Goal: Task Accomplishment & Management: Manage account settings

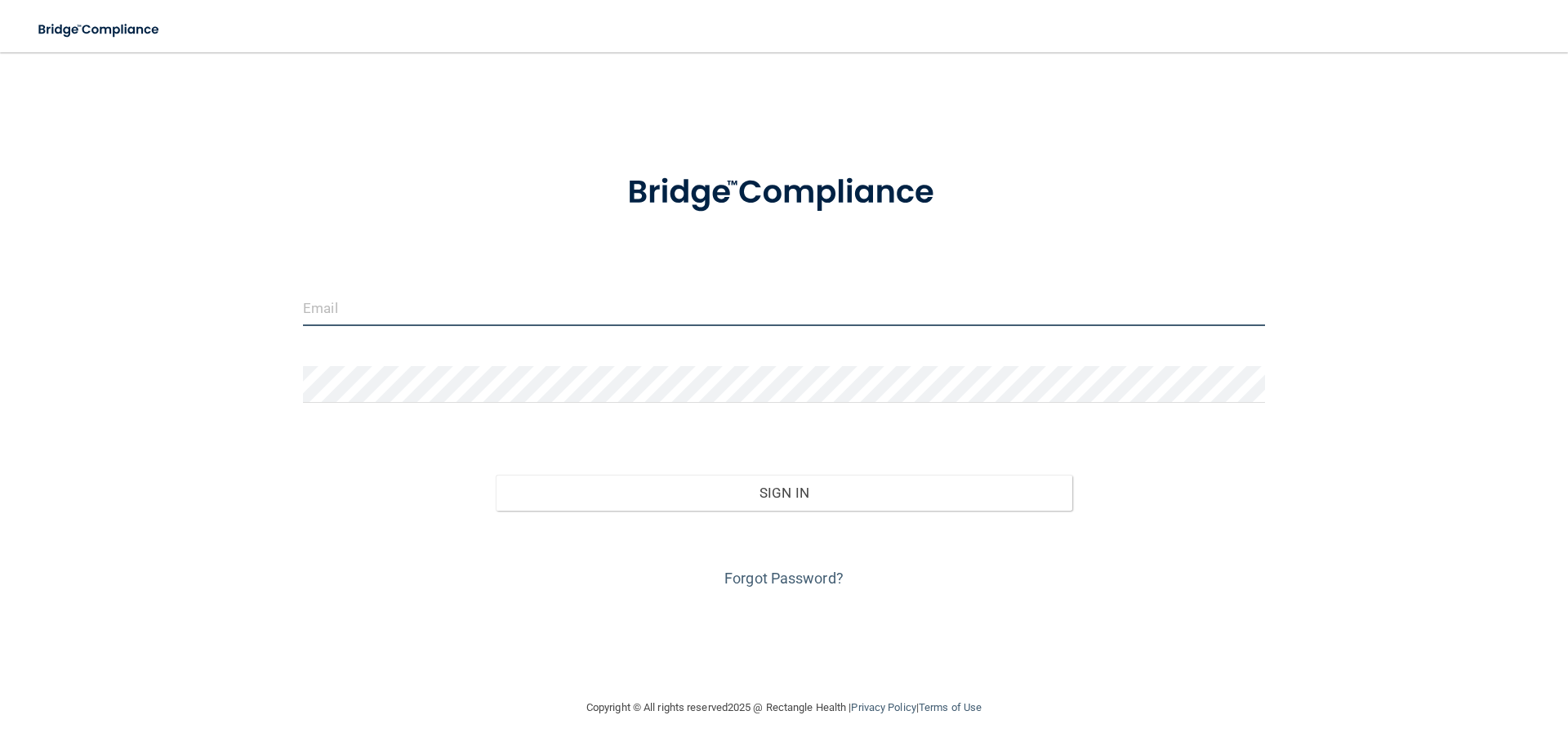
click at [314, 313] on input "email" at bounding box center [784, 307] width 962 height 37
type input "mpassler@mosaicdentalcollective.com"
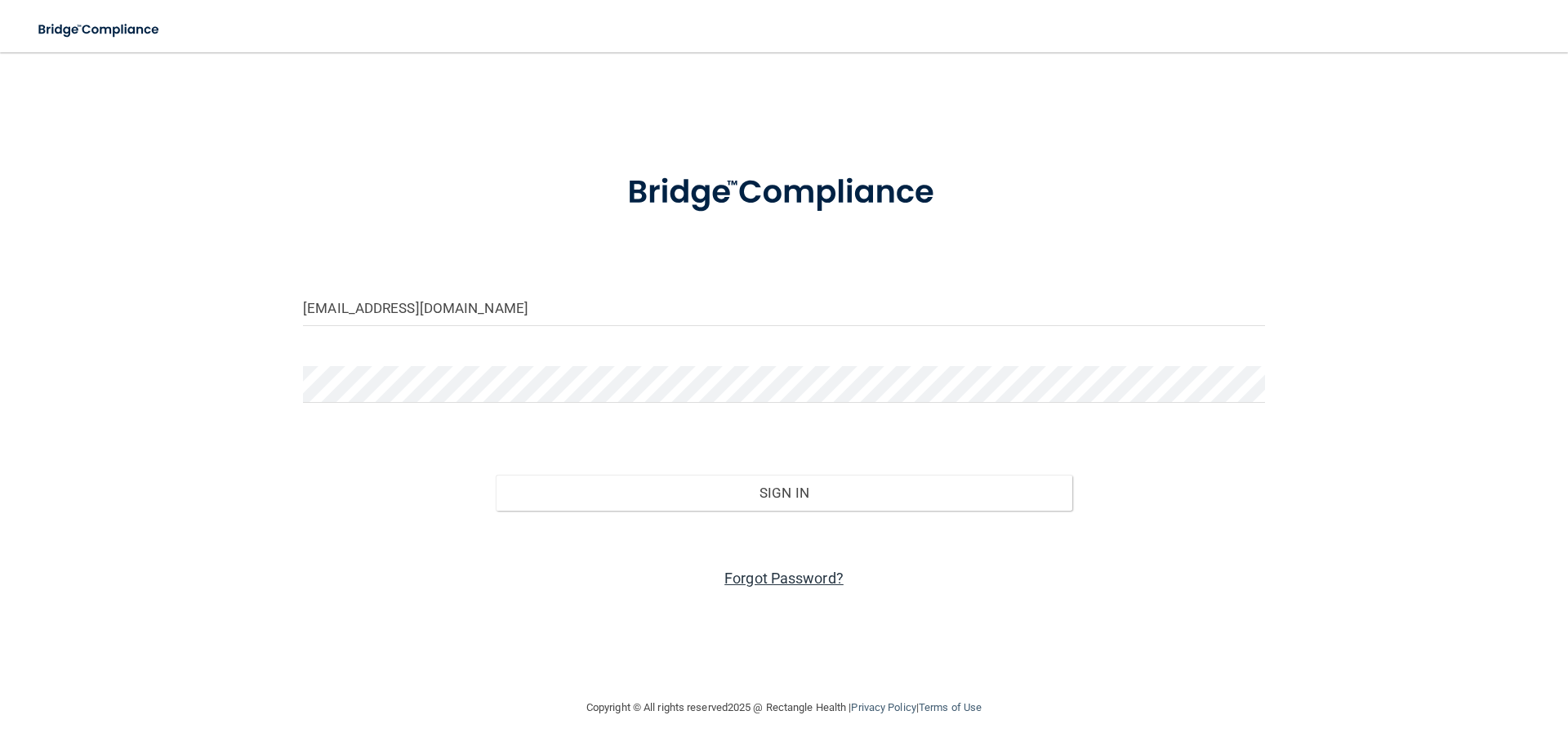
click at [821, 574] on link "Forgot Password?" at bounding box center [784, 578] width 119 height 17
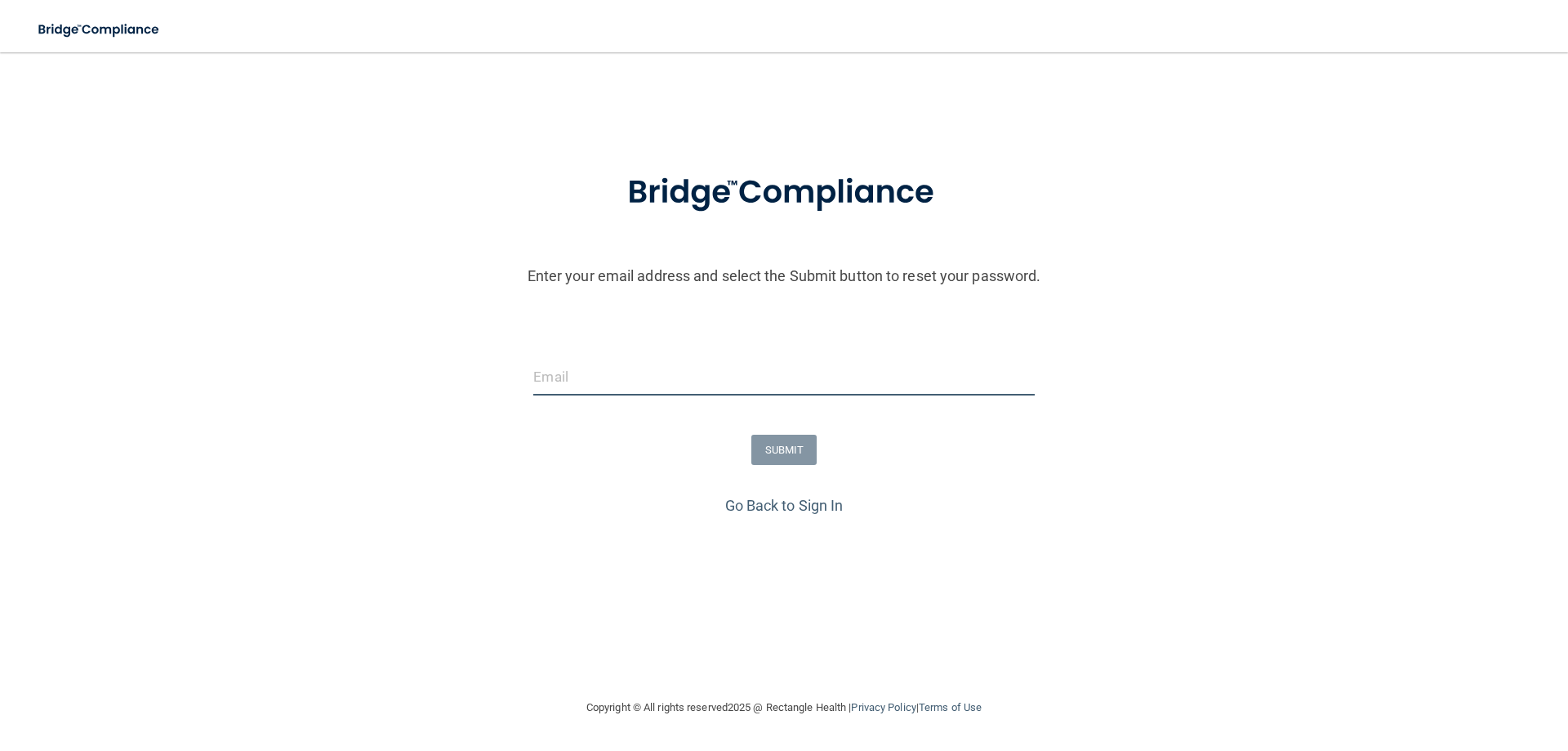
click at [673, 381] on input "email" at bounding box center [783, 376] width 500 height 37
type input "mpassler@mosaicdentalcollective.com"
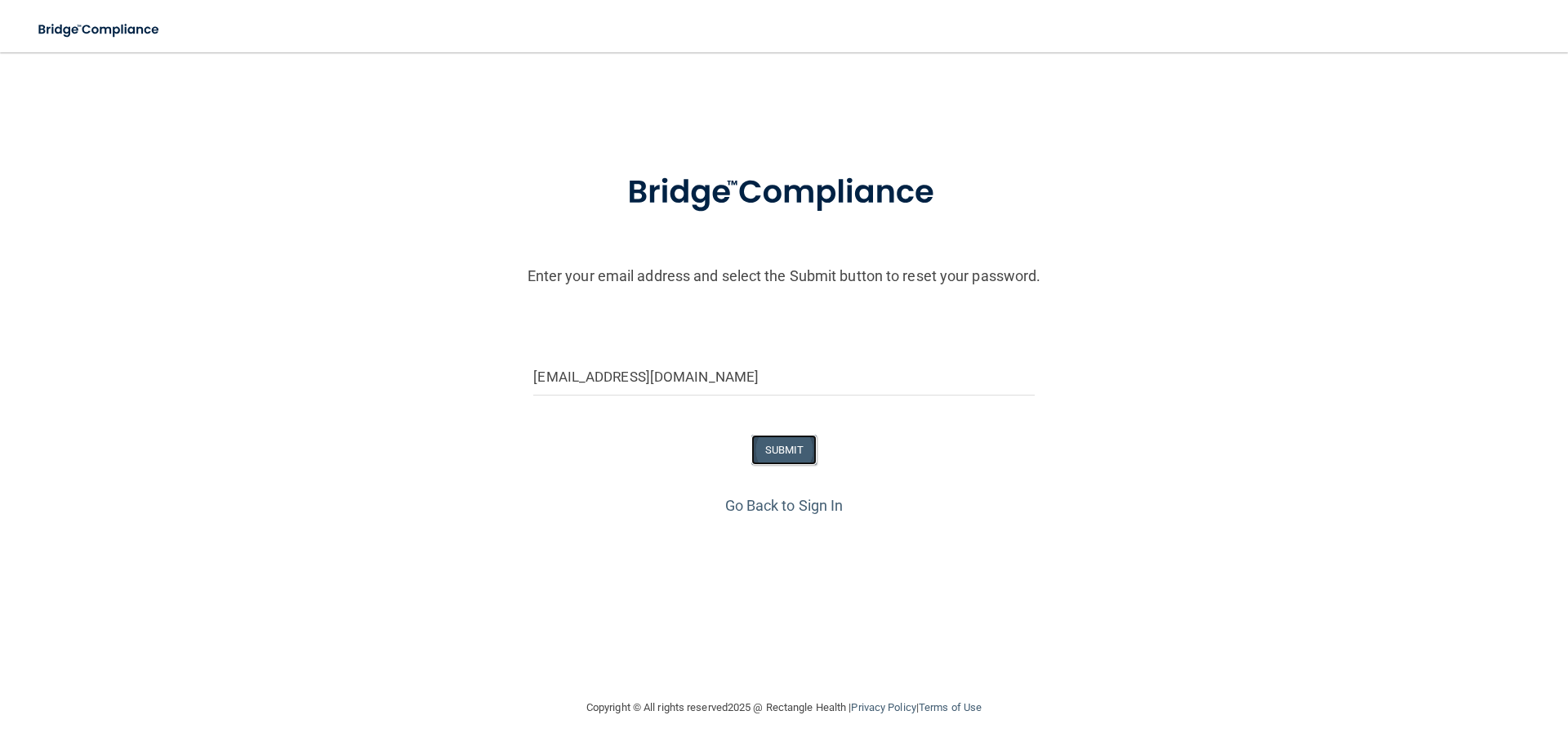
click at [771, 443] on button "SUBMIT" at bounding box center [784, 449] width 66 height 31
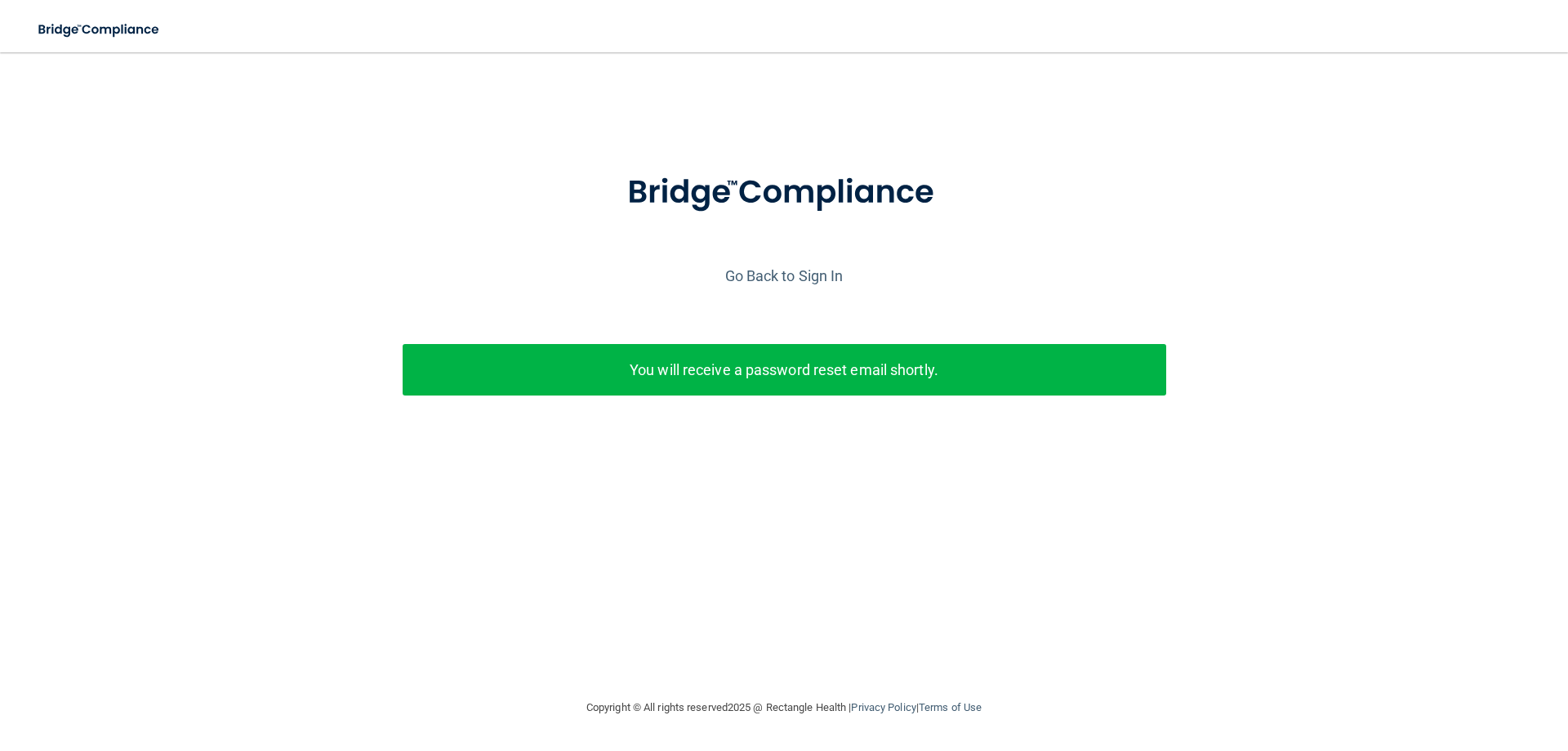
click at [742, 366] on p "You will receive a password reset email shortly." at bounding box center [784, 370] width 739 height 27
click at [817, 274] on link "Go Back to Sign In" at bounding box center [784, 275] width 118 height 17
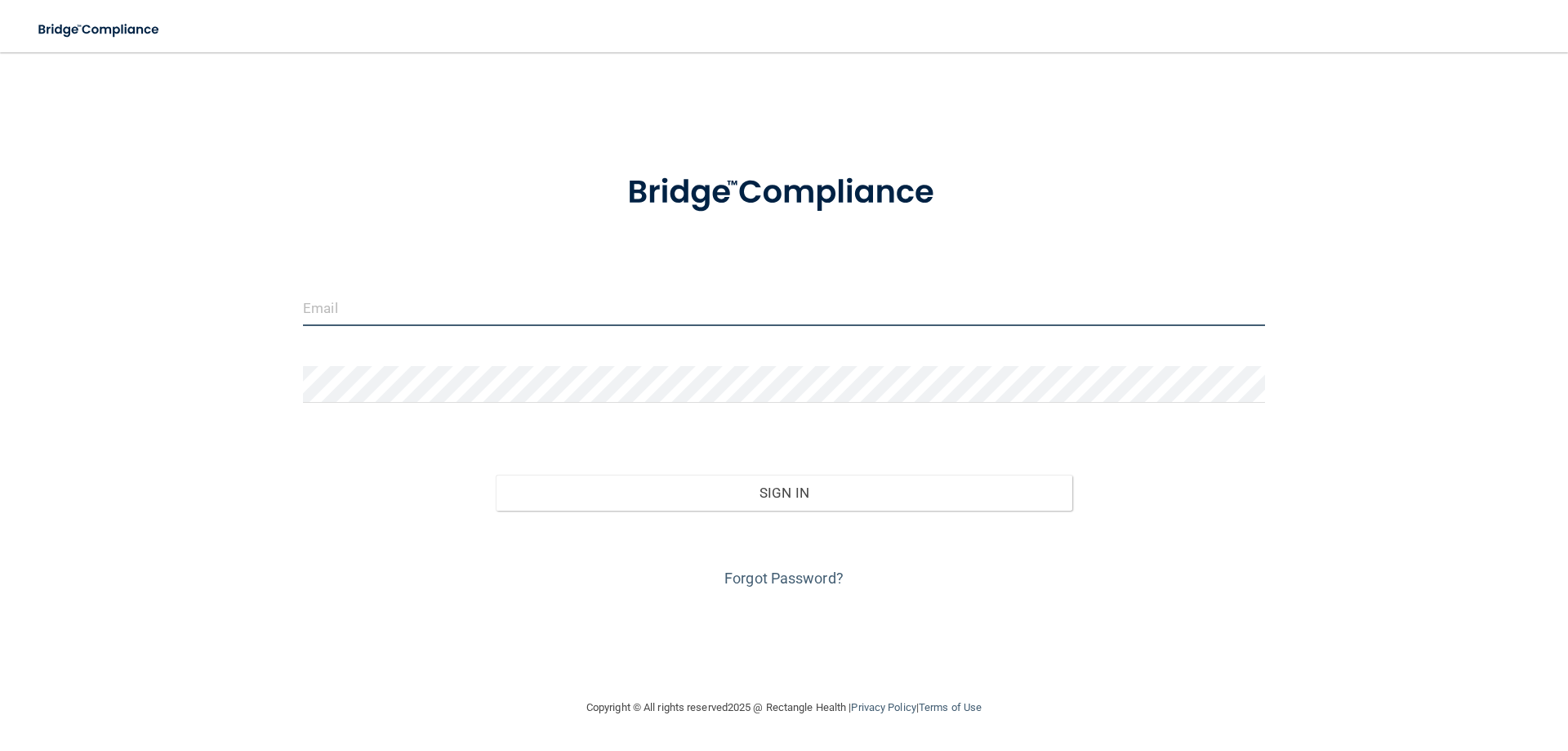
click at [537, 308] on input "email" at bounding box center [784, 307] width 962 height 37
type input "[EMAIL_ADDRESS][DOMAIN_NAME]"
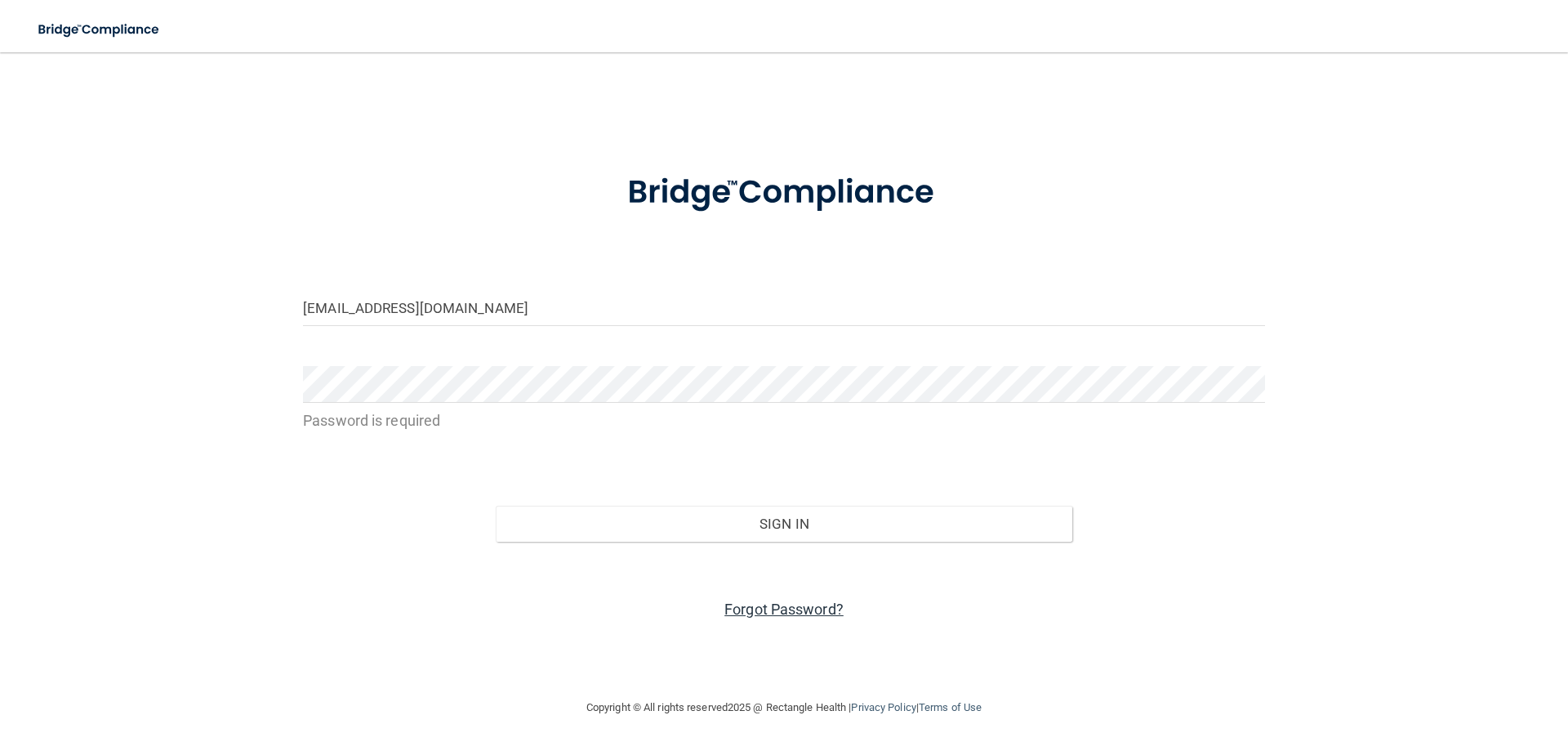
click at [803, 615] on link "Forgot Password?" at bounding box center [784, 609] width 119 height 17
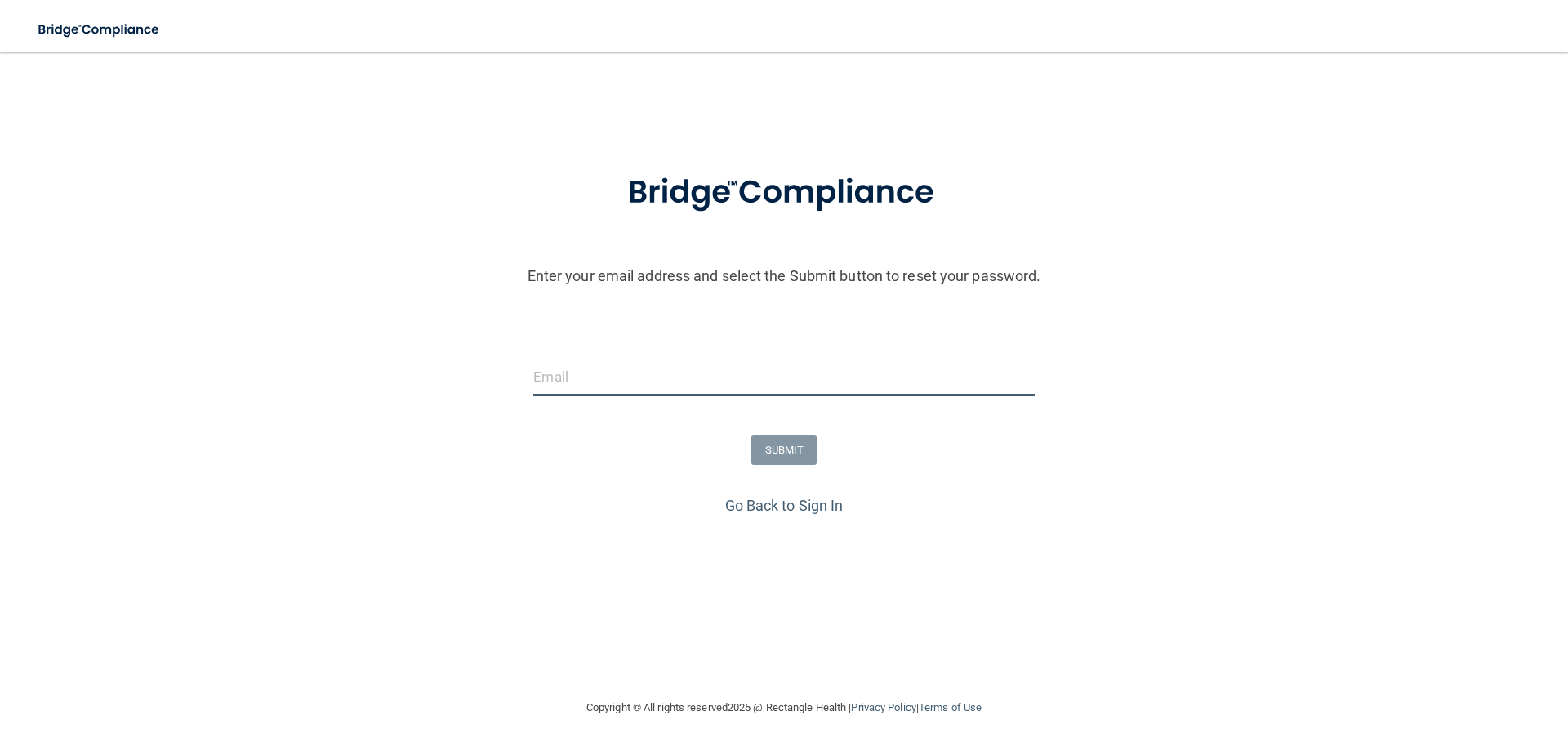
click at [820, 384] on input "email" at bounding box center [783, 376] width 500 height 37
type input "[EMAIL_ADDRESS][DOMAIN_NAME]"
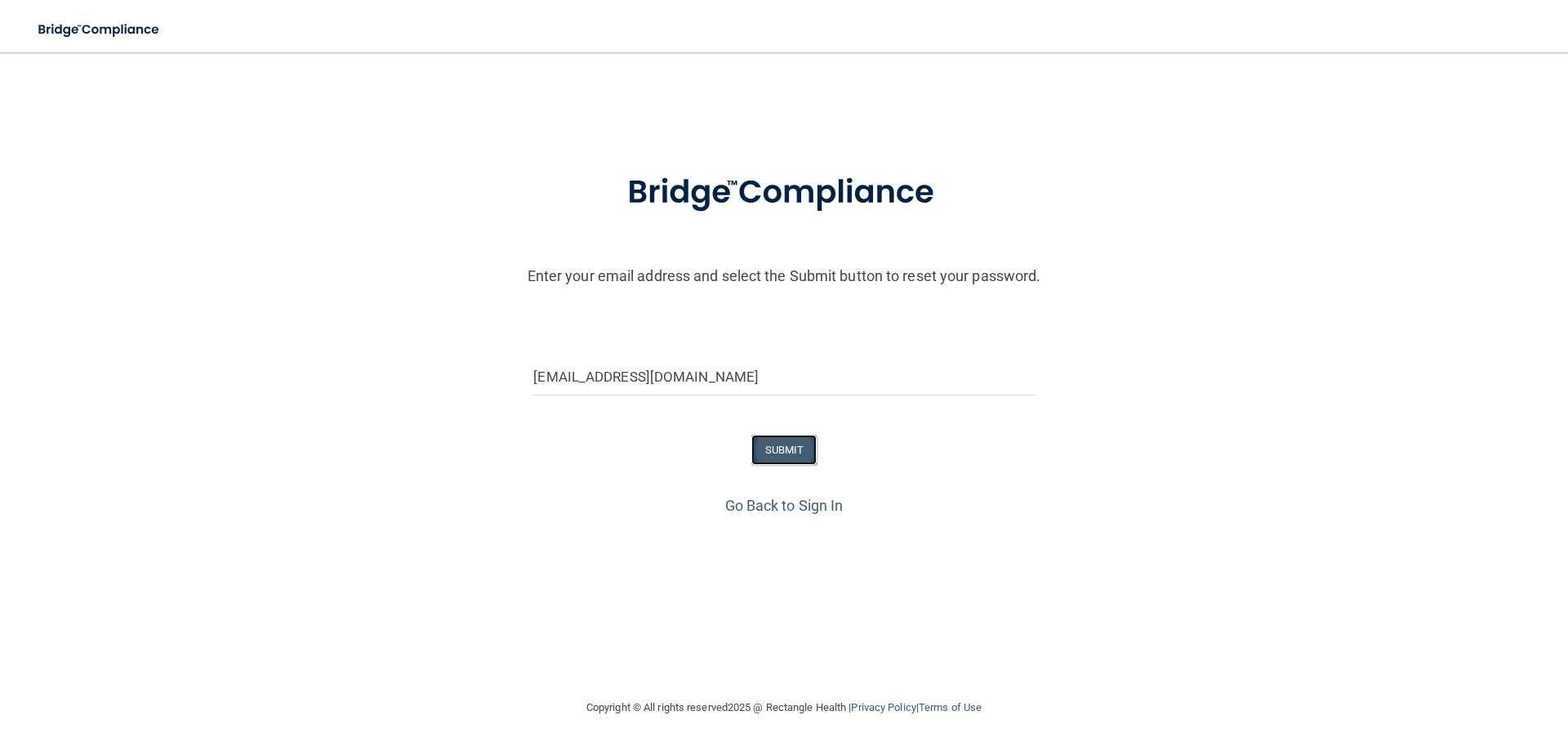
click at [787, 455] on button "SUBMIT" at bounding box center [784, 449] width 66 height 31
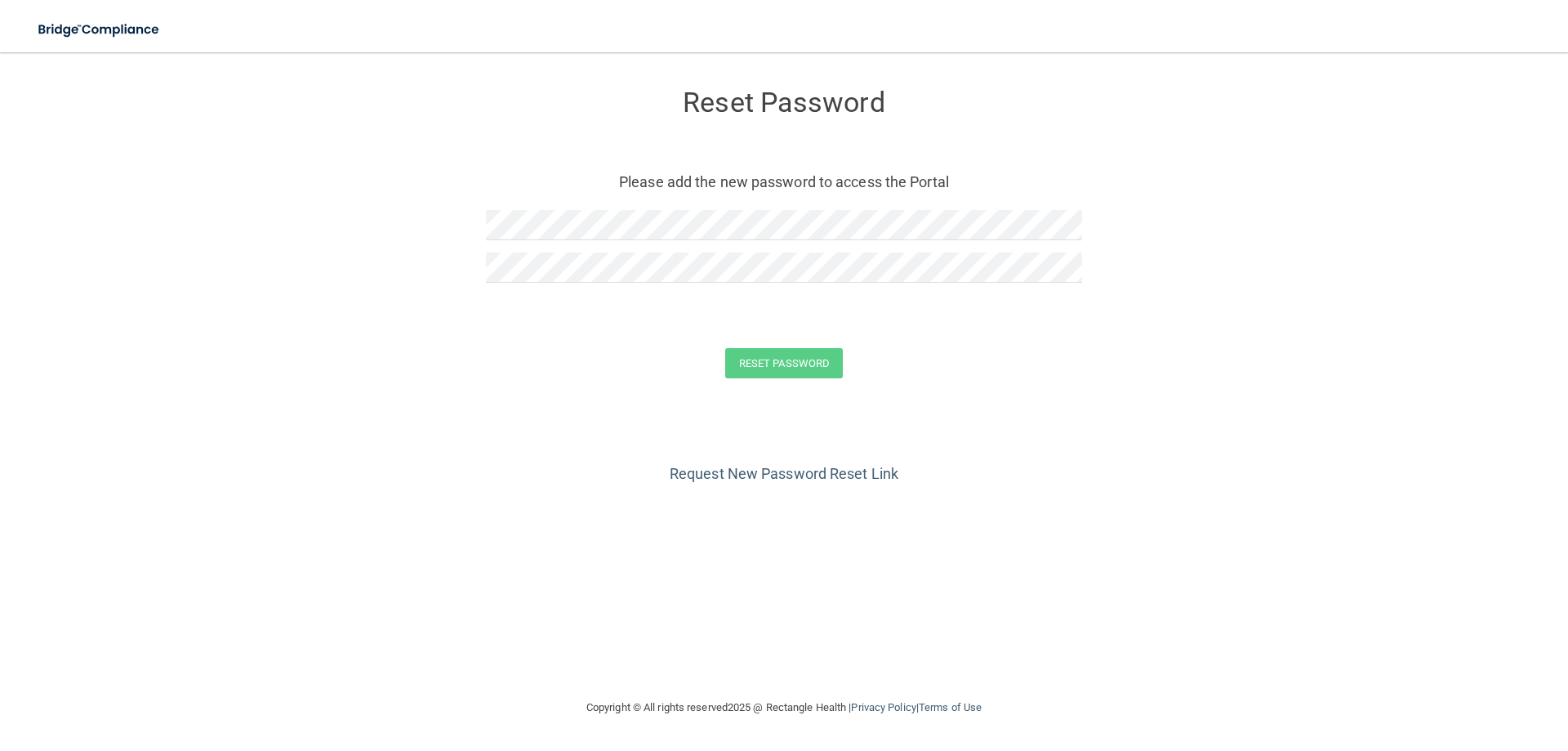
click at [556, 251] on div at bounding box center [784, 231] width 596 height 42
click at [772, 367] on button "Reset Password" at bounding box center [784, 364] width 117 height 31
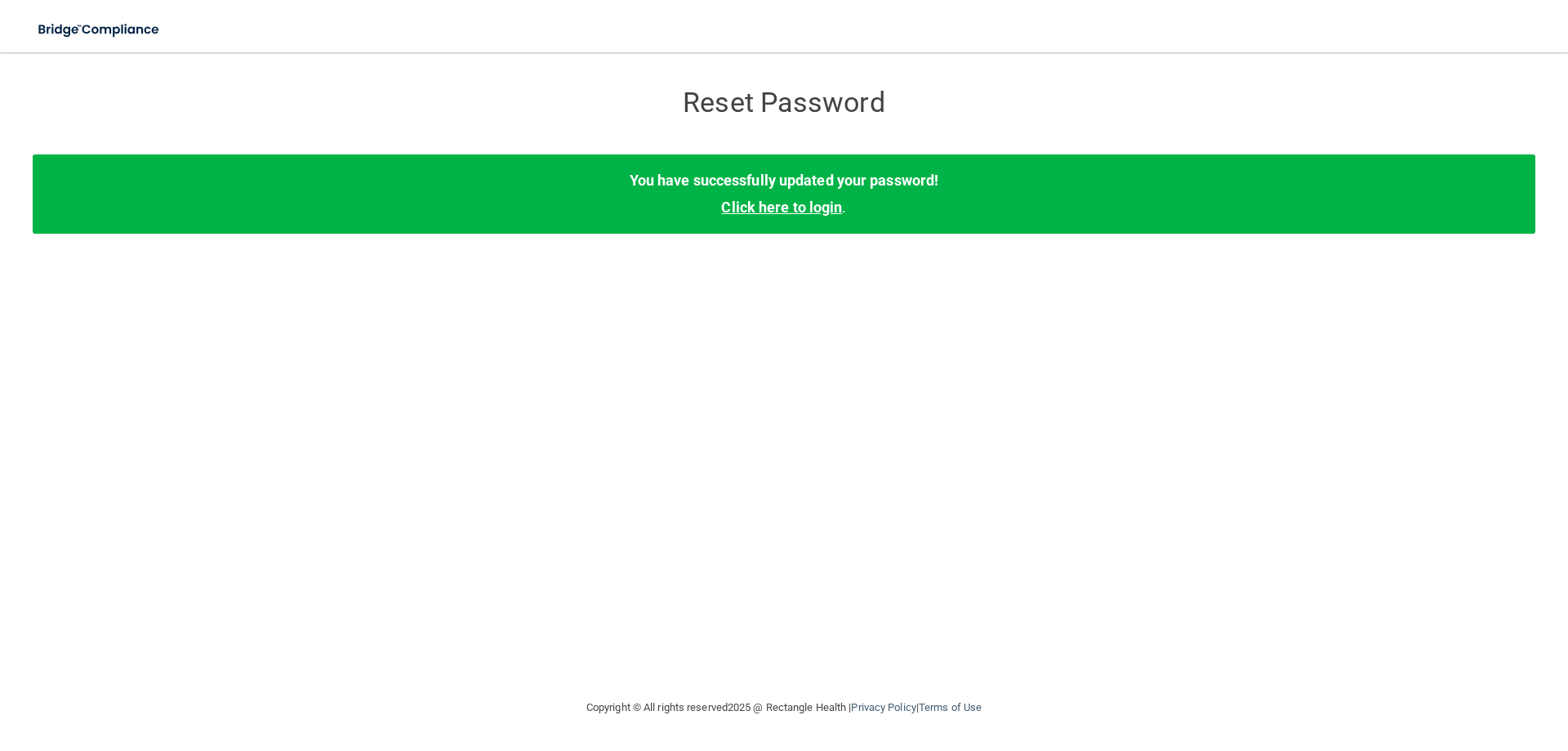
click at [789, 210] on link "Click here to login" at bounding box center [781, 207] width 121 height 17
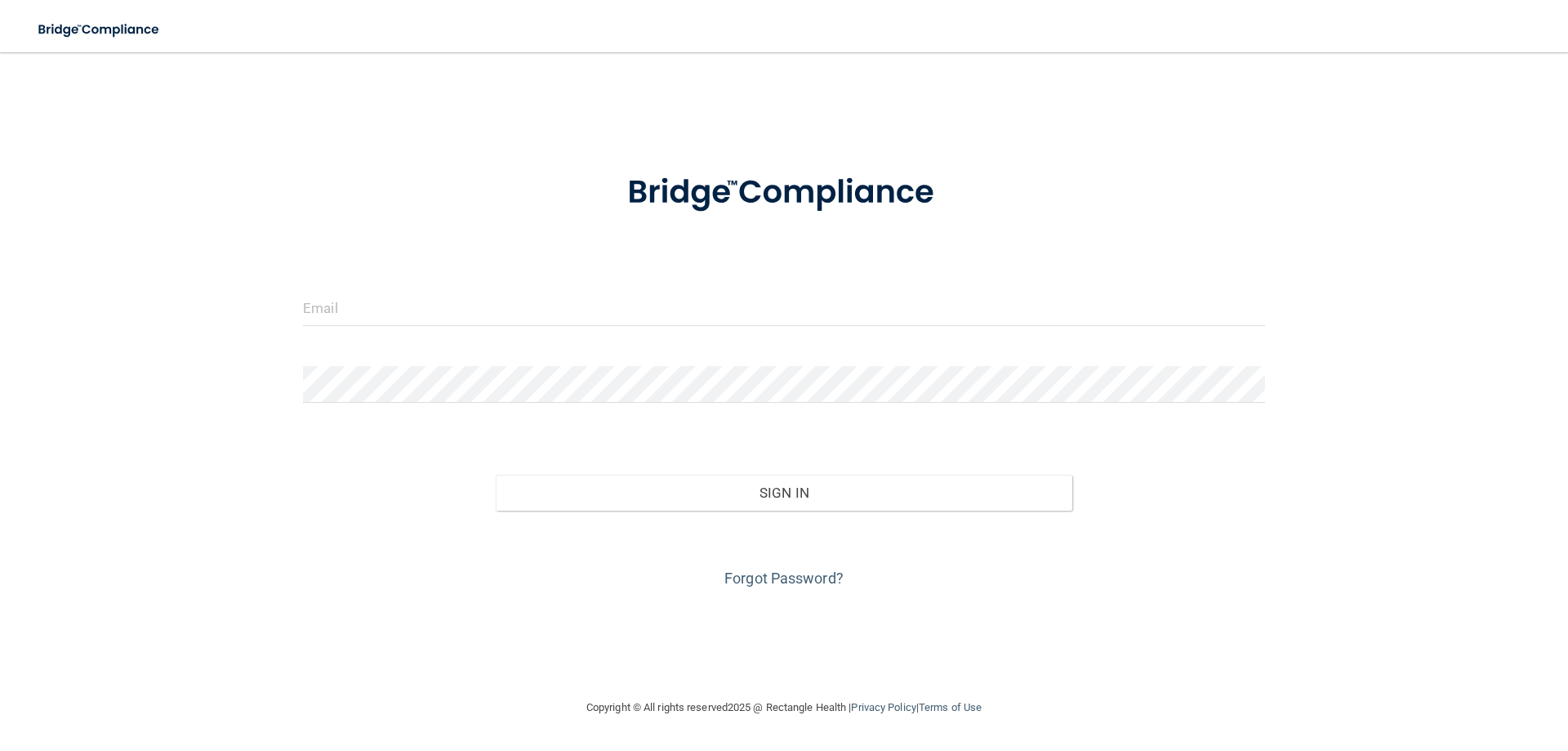
drag, startPoint x: 674, startPoint y: 285, endPoint x: 655, endPoint y: 305, distance: 27.6
click at [673, 285] on form "Invalid email/password. You don't have permission to access that page. Sign In …" at bounding box center [784, 370] width 962 height 441
click at [650, 311] on input "email" at bounding box center [784, 307] width 962 height 37
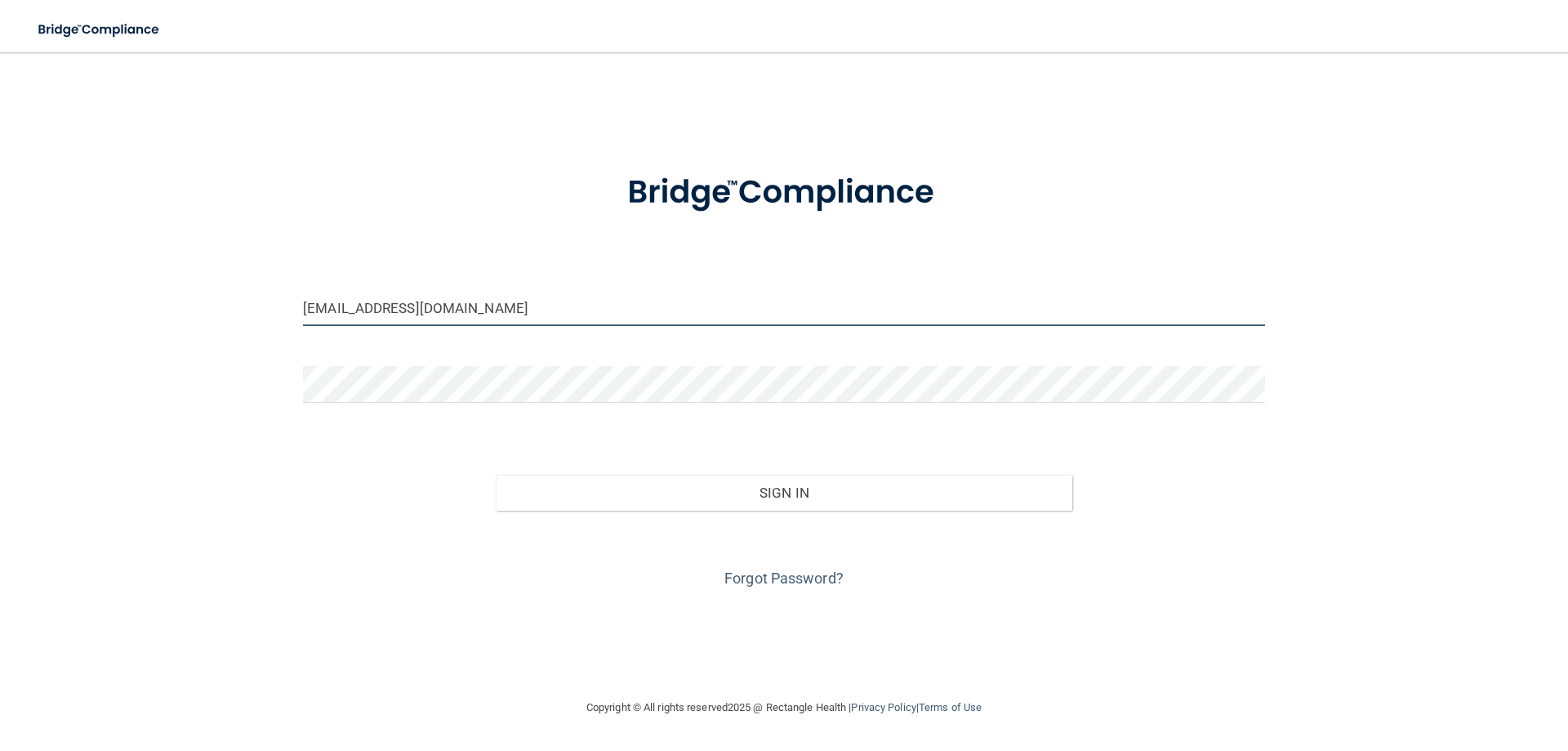
type input "[EMAIL_ADDRESS][DOMAIN_NAME]"
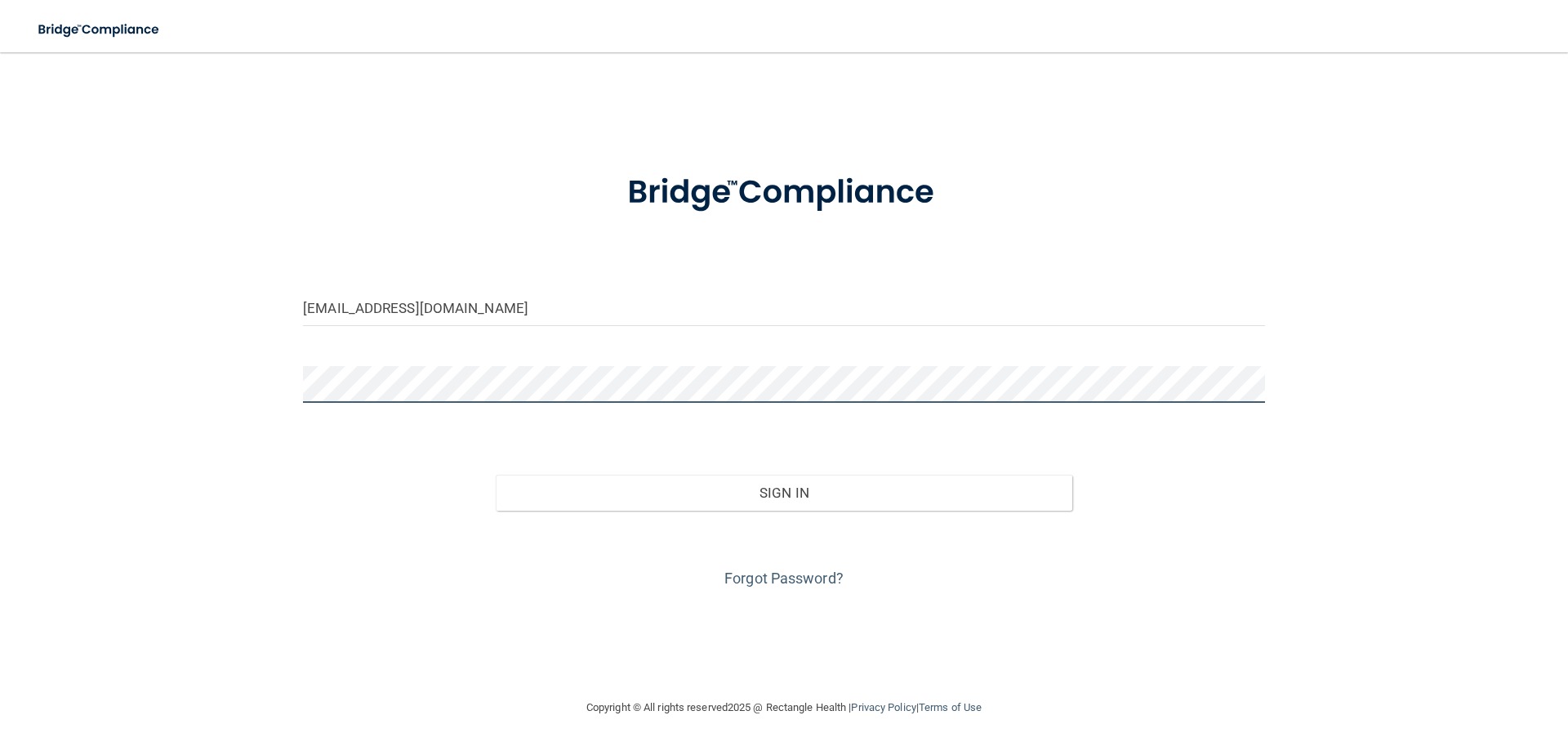
click at [496, 475] on button "Sign In" at bounding box center [785, 493] width 578 height 36
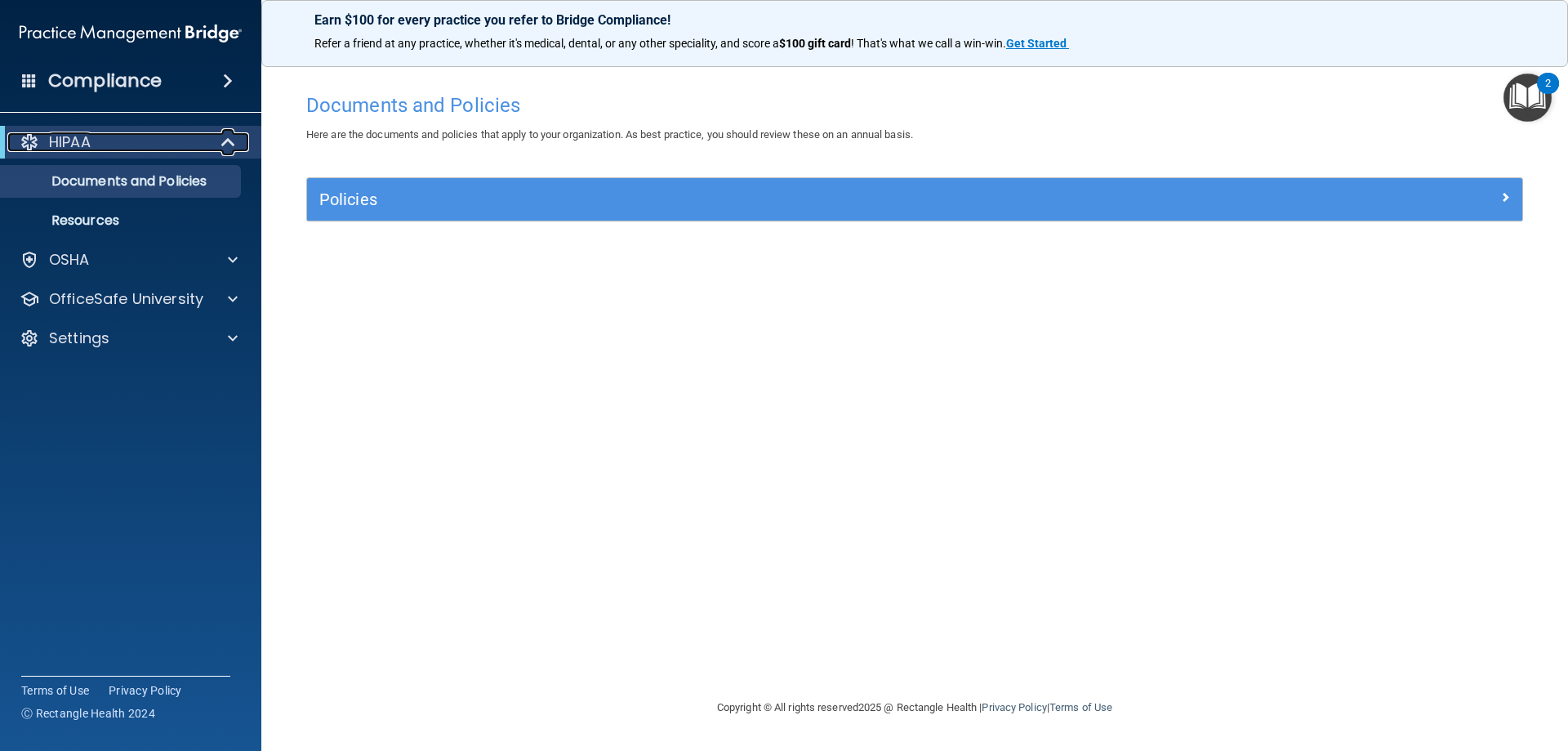
click at [102, 143] on div "HIPAA" at bounding box center [108, 142] width 201 height 20
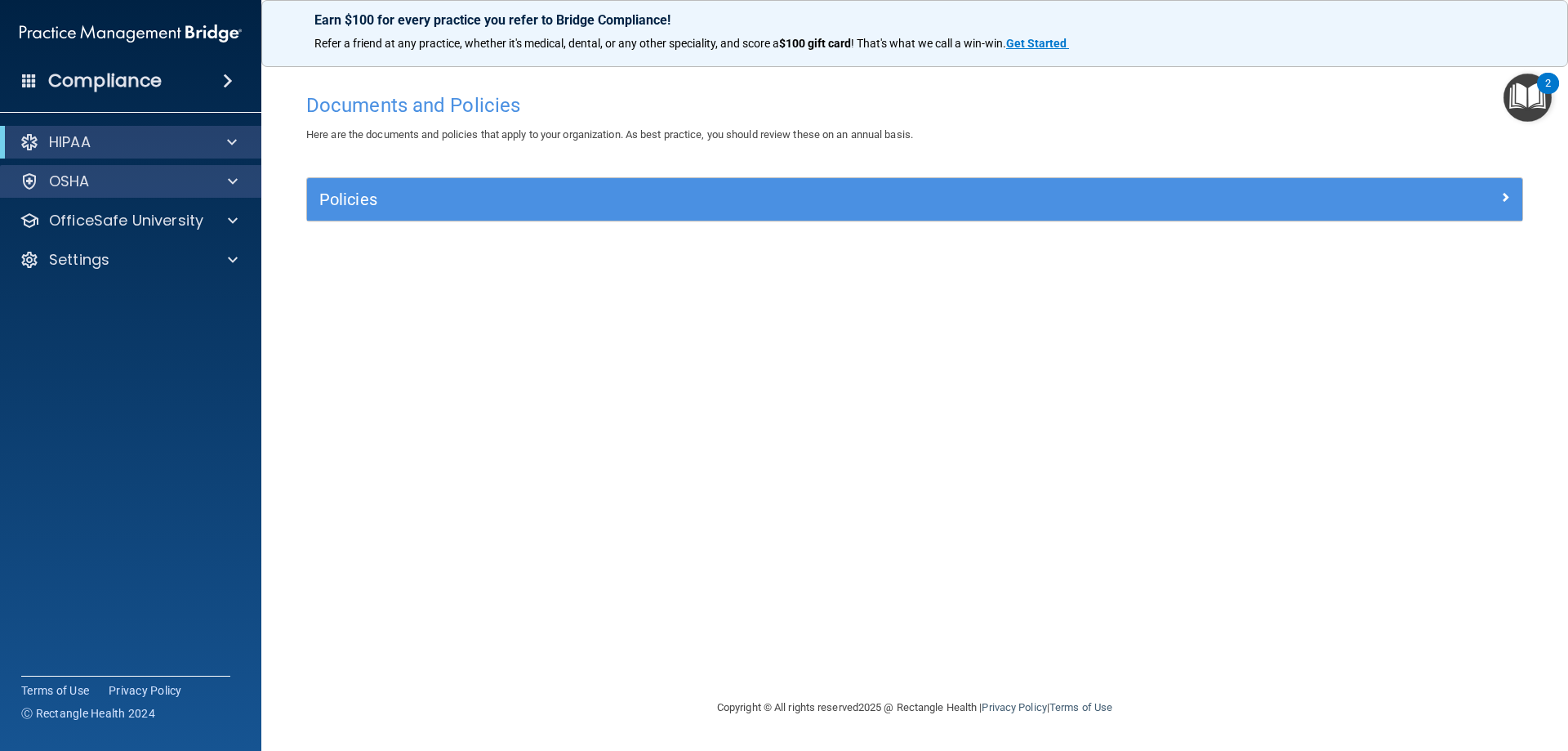
click at [107, 171] on div "OSHA" at bounding box center [131, 181] width 262 height 32
click at [104, 184] on div "OSHA" at bounding box center [109, 181] width 202 height 20
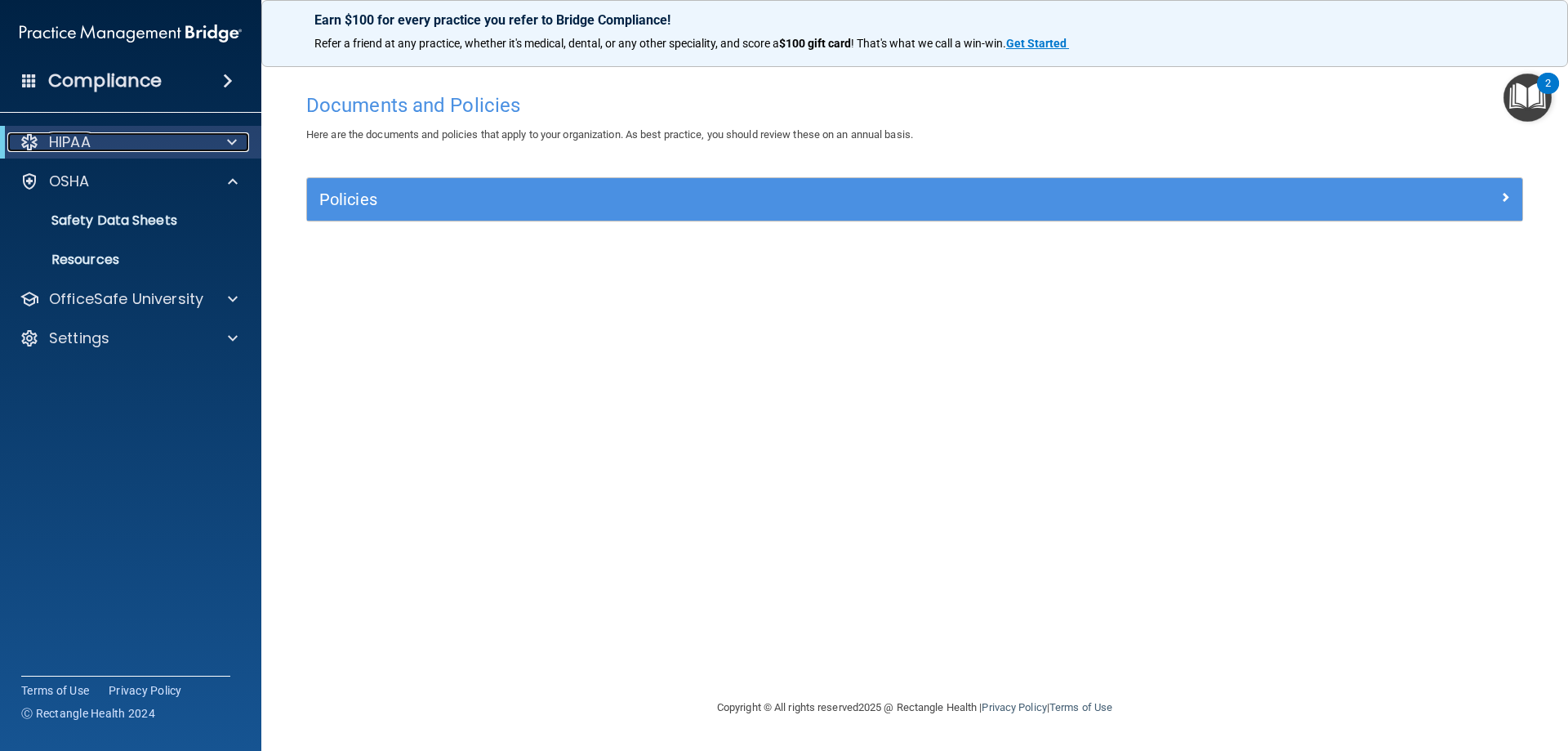
click at [105, 144] on div "HIPAA" at bounding box center [108, 142] width 201 height 20
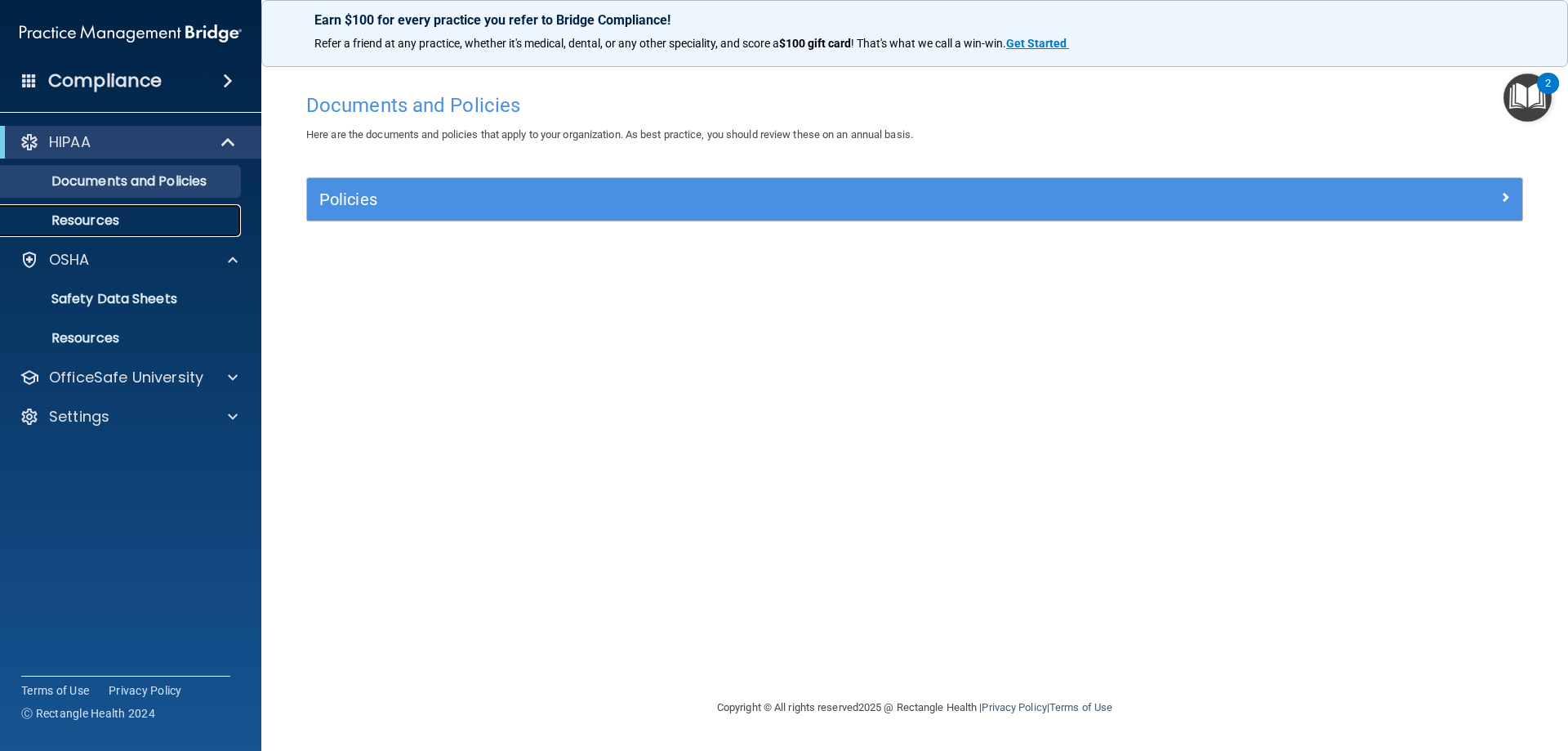
click at [111, 212] on p "Resources" at bounding box center [121, 220] width 223 height 16
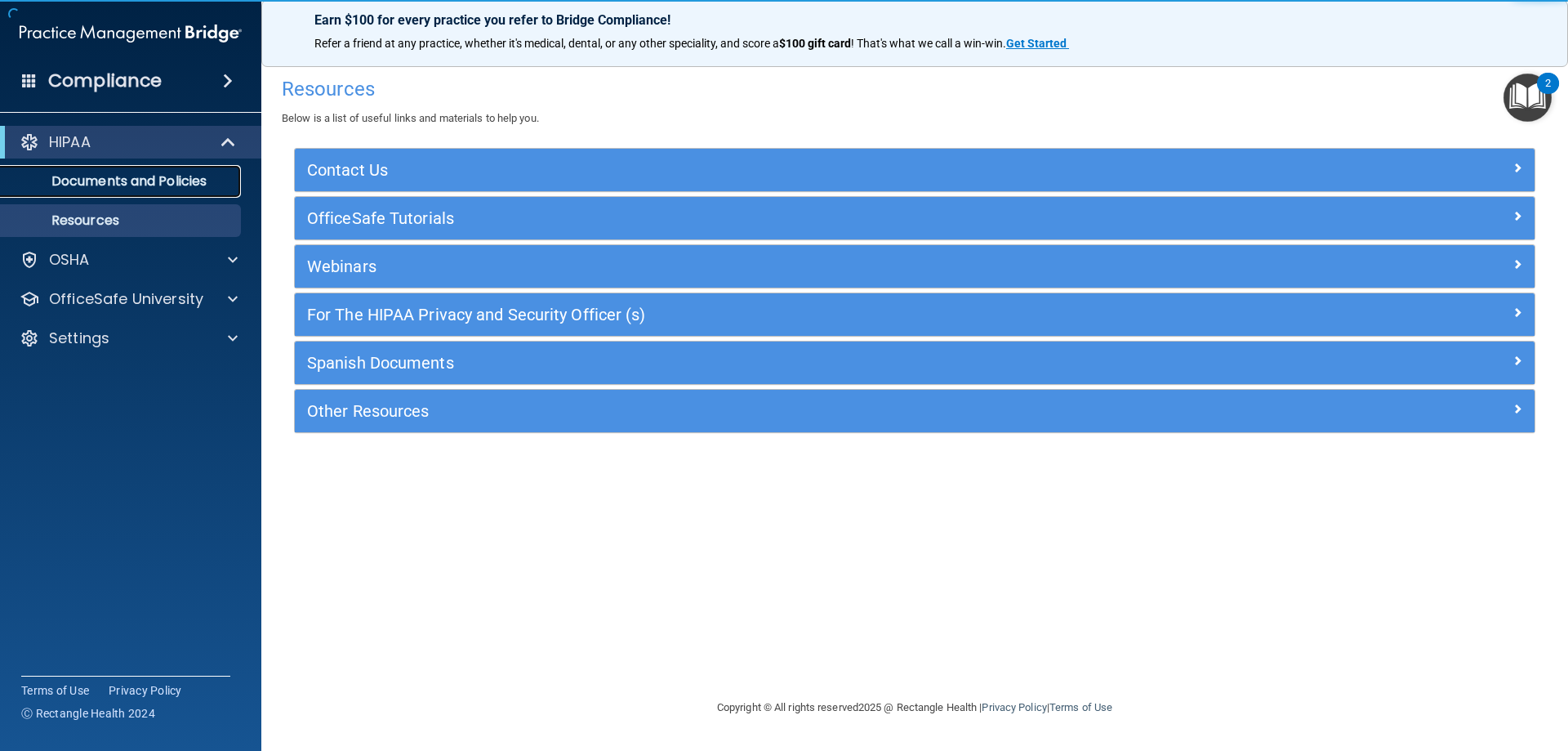
click at [110, 184] on p "Documents and Policies" at bounding box center [121, 181] width 223 height 16
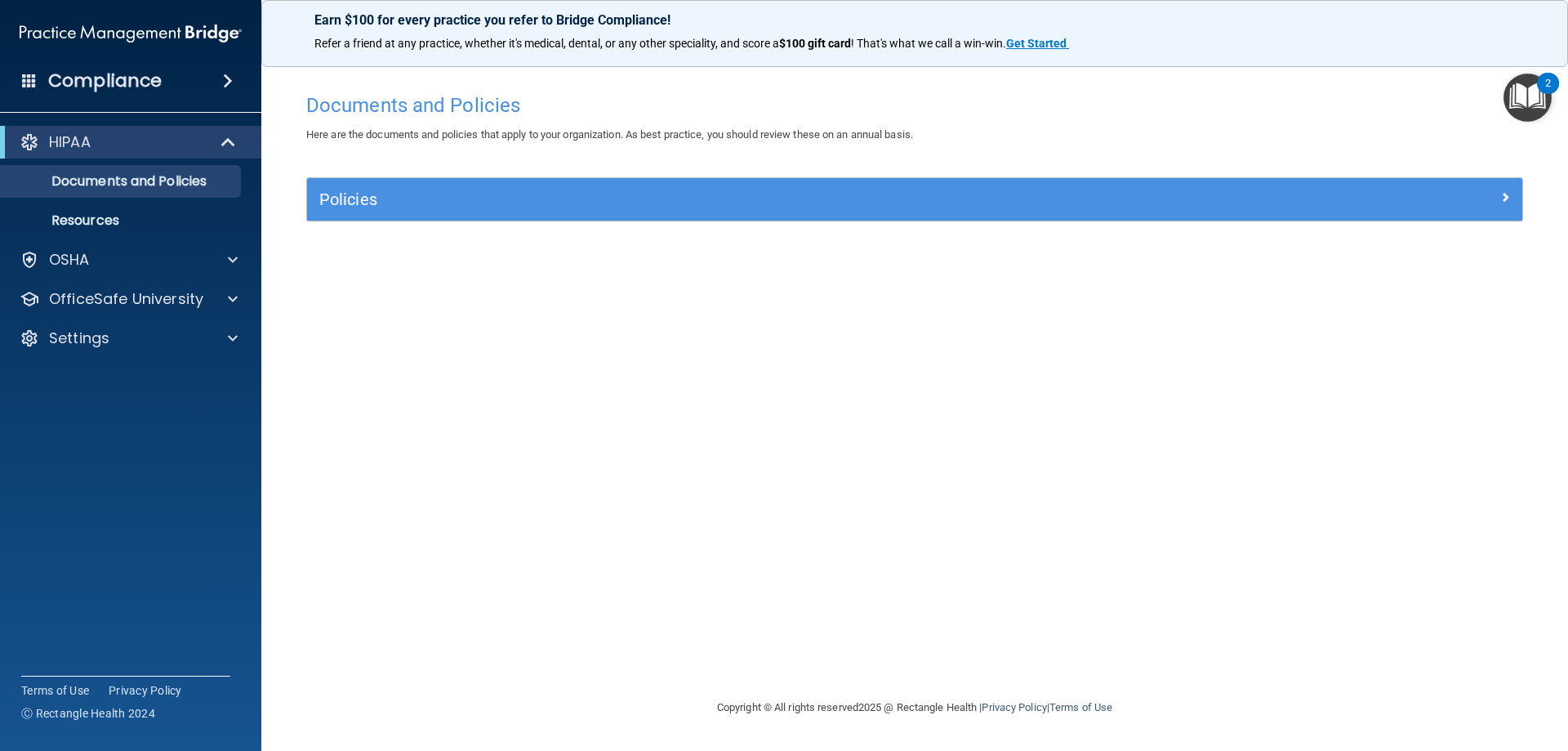
click at [100, 76] on h4 "Compliance" at bounding box center [105, 81] width 114 height 23
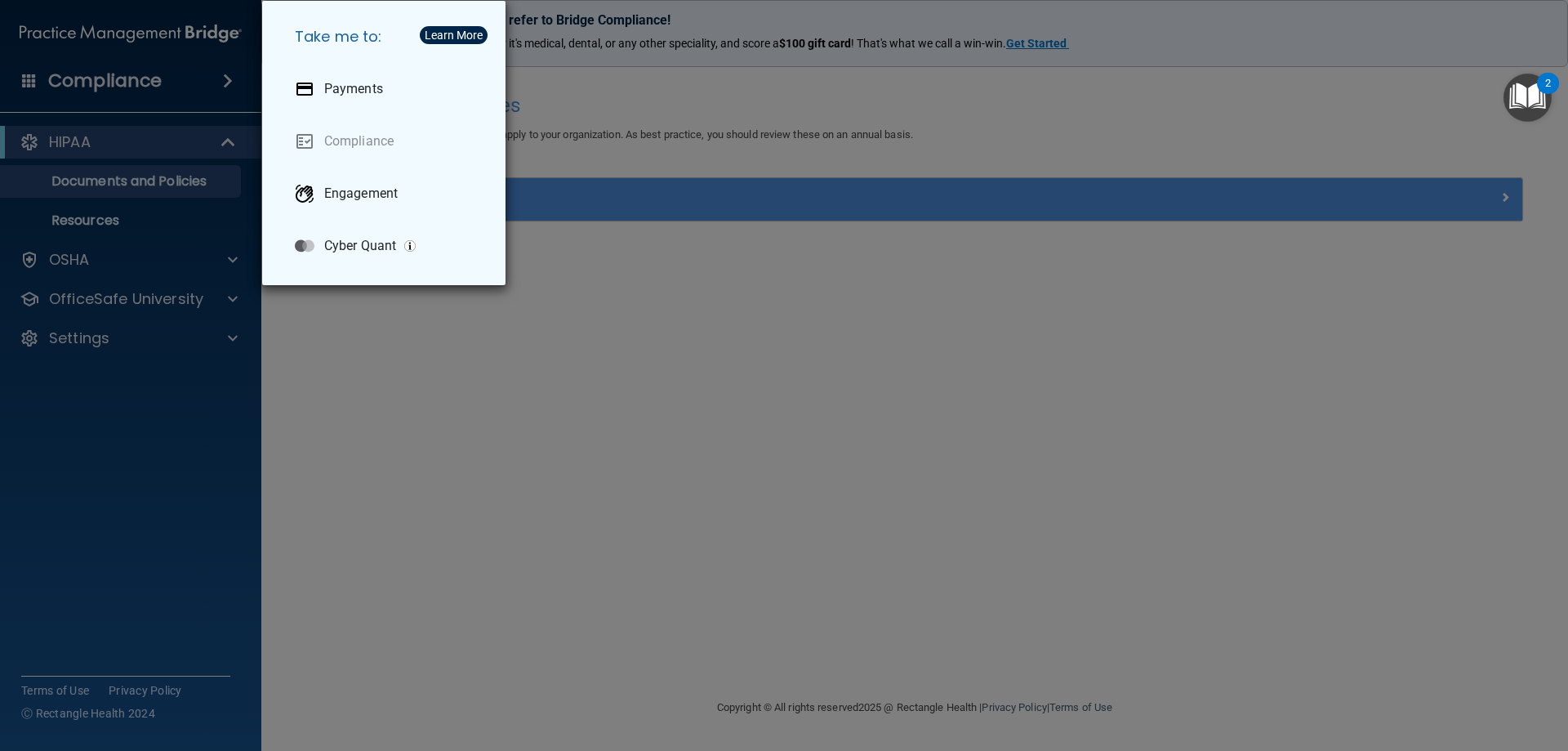
click at [625, 308] on div "Take me to: Payments Compliance Engagement Cyber Quant" at bounding box center [784, 376] width 1568 height 751
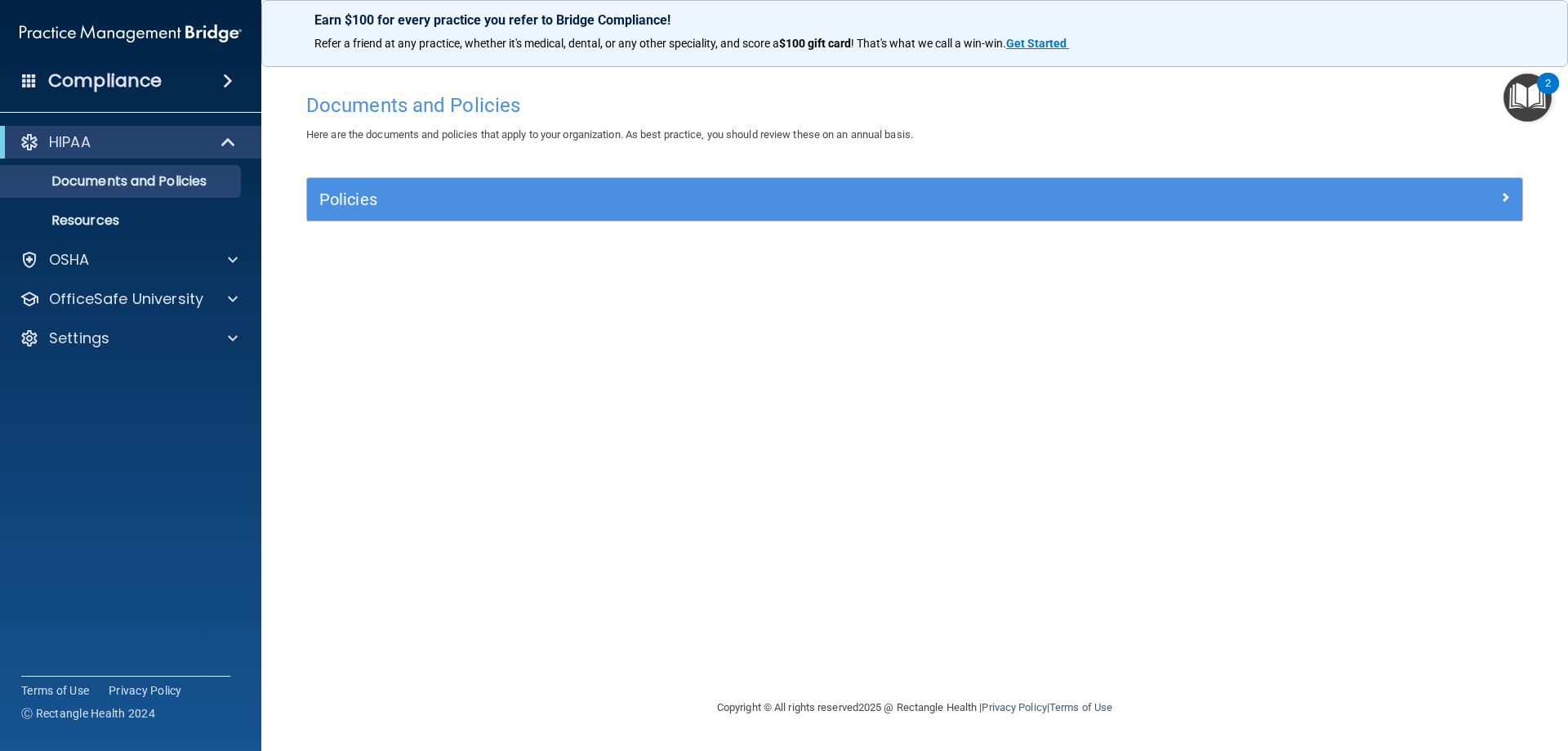
click at [1517, 91] on img "Open Resource Center, 2 new notifications" at bounding box center [1527, 98] width 48 height 48
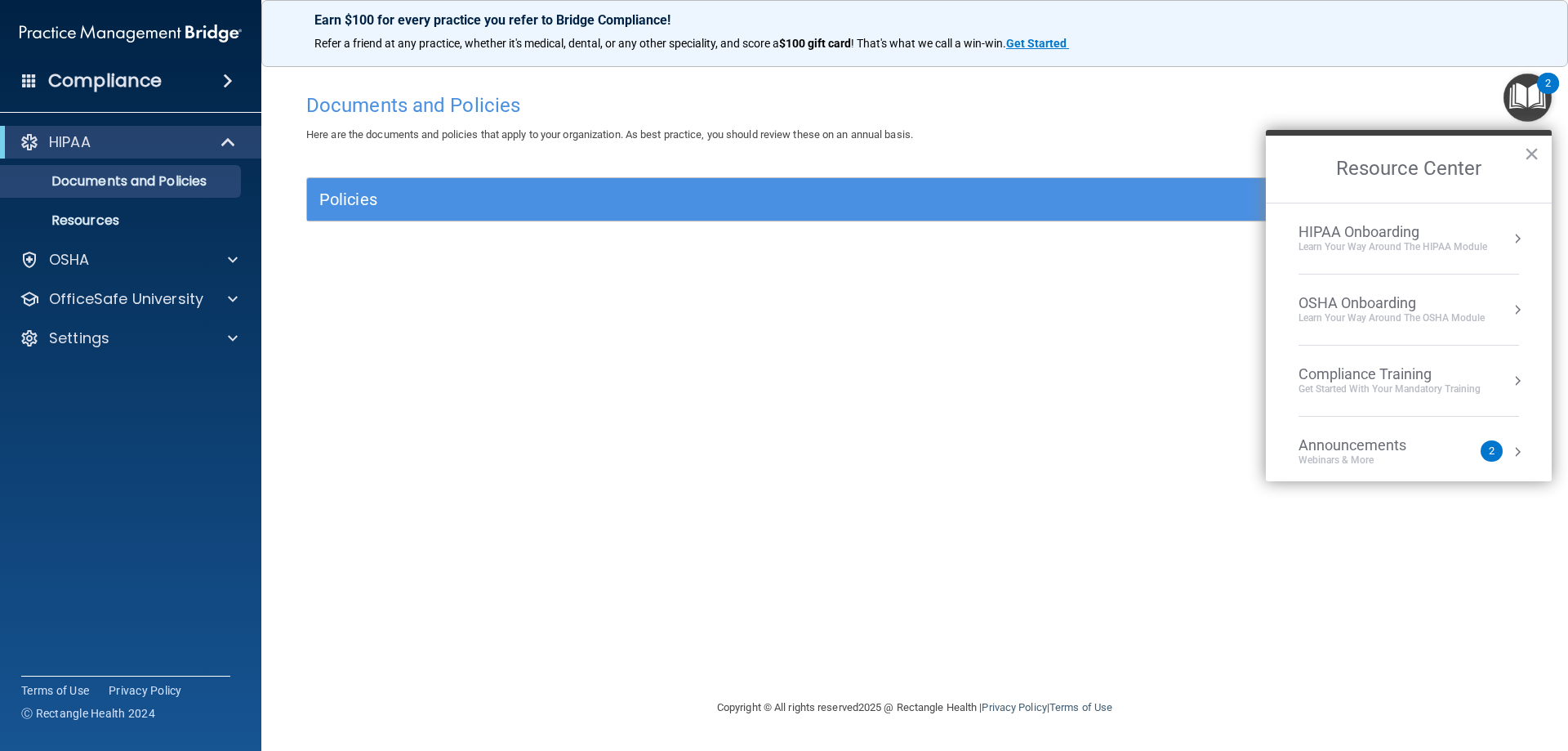
click at [1370, 446] on div "Announcements" at bounding box center [1368, 444] width 140 height 18
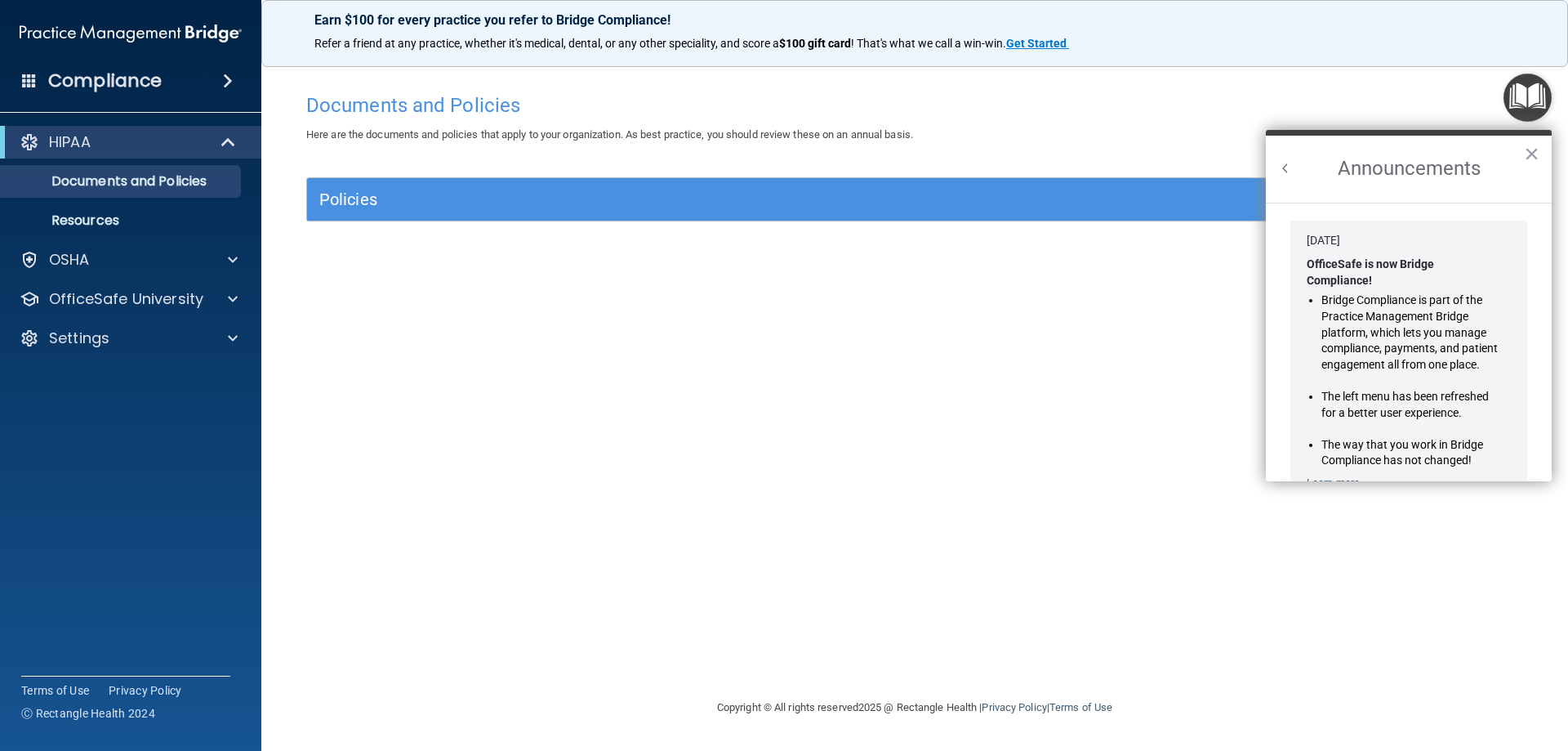
click at [1012, 364] on div "Documents and Policies Here are the documents and policies that apply to your o…" at bounding box center [914, 391] width 1241 height 613
